Goal: Find specific page/section: Find specific page/section

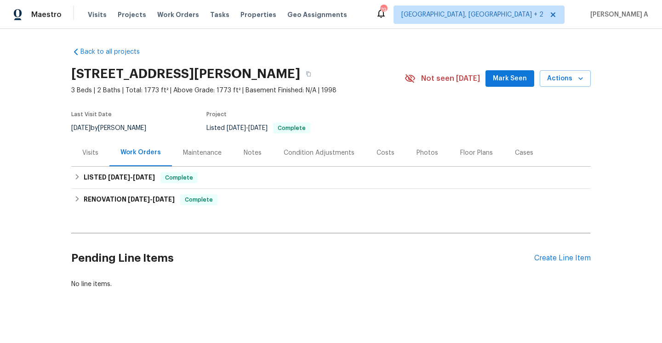
click at [94, 153] on div "Visits" at bounding box center [90, 152] width 16 height 9
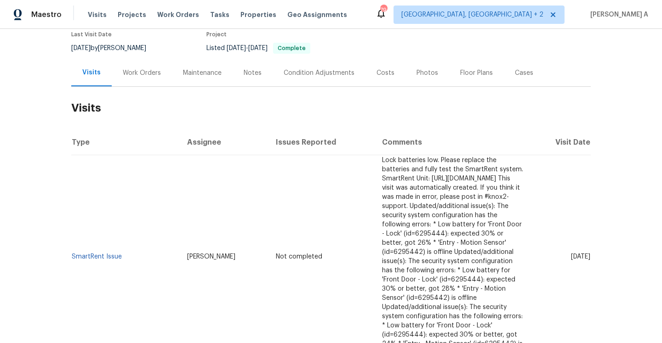
scroll to position [101, 0]
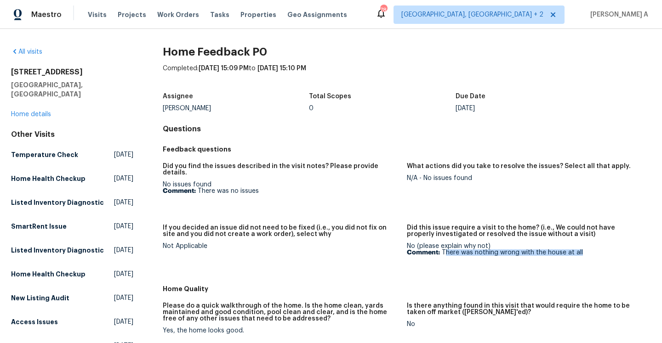
drag, startPoint x: 444, startPoint y: 247, endPoint x: 582, endPoint y: 244, distance: 137.9
click at [582, 250] on p "Comment: There was nothing wrong with the house at all" at bounding box center [525, 253] width 237 height 6
copy p "here was nothing wrong with the house at all"
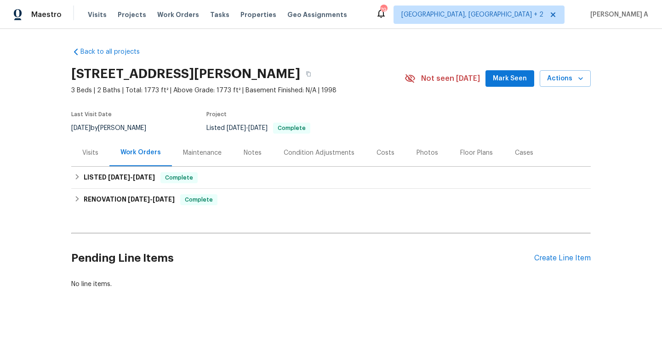
click at [95, 151] on div "Visits" at bounding box center [90, 152] width 16 height 9
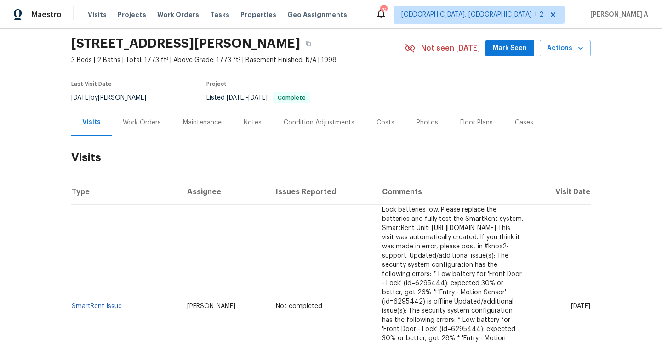
scroll to position [91, 0]
